Goal: Submit feedback/report problem

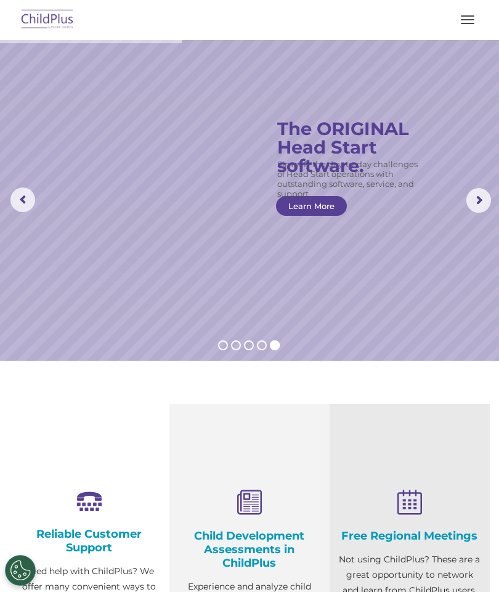
scroll to position [457, 0]
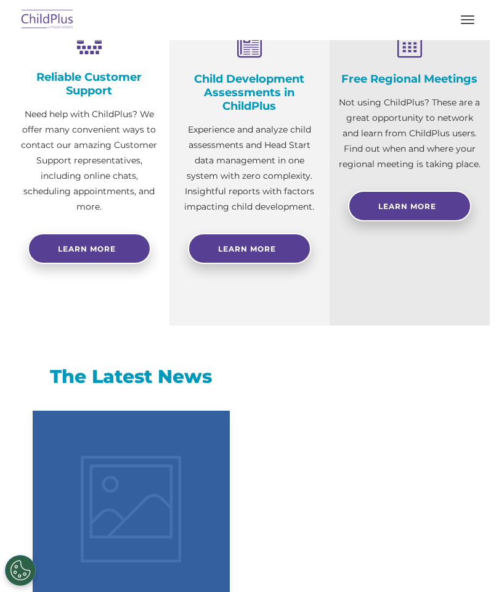
select select "MEDIUM"
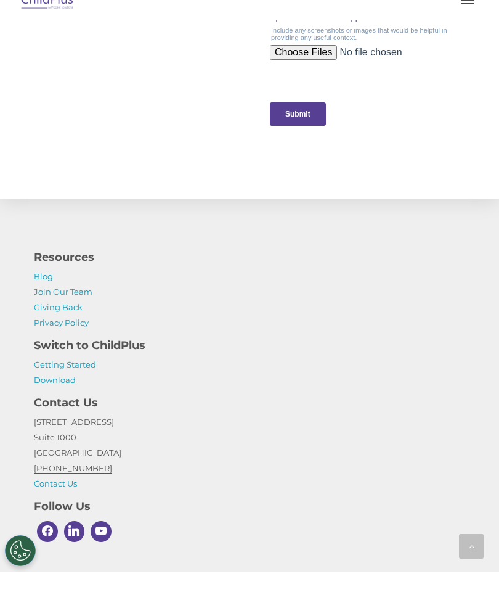
scroll to position [1432, 0]
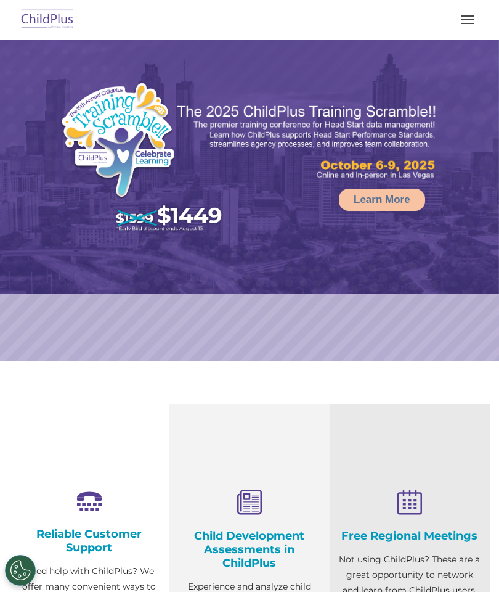
select select "MEDIUM"
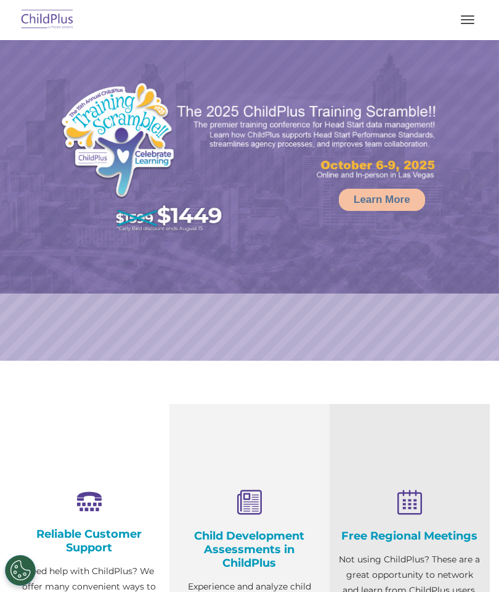
select select "MEDIUM"
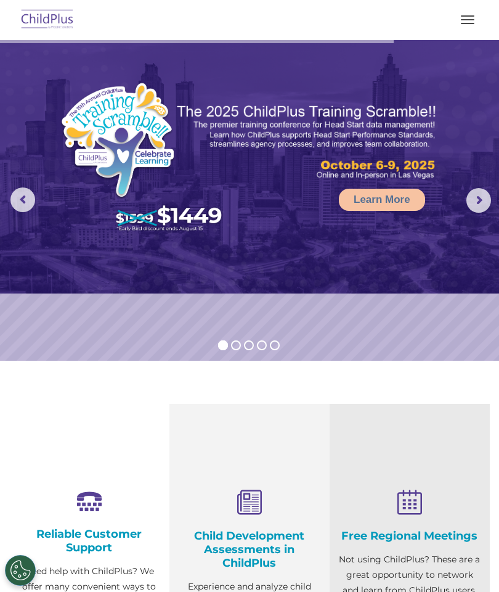
click at [462, 11] on button "button" at bounding box center [468, 20] width 26 height 20
